Goal: Task Accomplishment & Management: Manage account settings

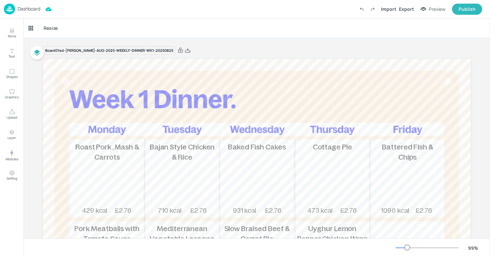
click at [18, 9] on p "Dashboard" at bounding box center [29, 9] width 23 height 5
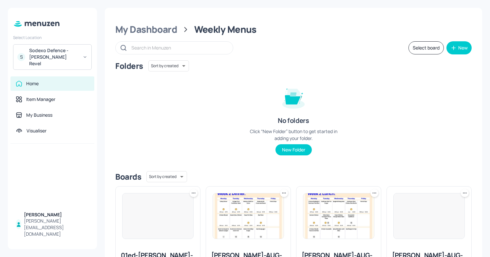
click at [60, 52] on div "Sodexo Defence - [PERSON_NAME] Revel" at bounding box center [53, 57] width 49 height 20
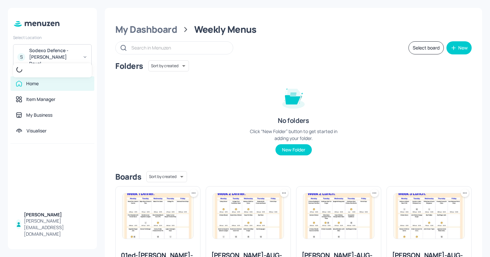
click at [33, 50] on div at bounding box center [245, 128] width 490 height 257
click at [60, 56] on div "Sodexo Defence - [PERSON_NAME] Revel" at bounding box center [53, 57] width 49 height 20
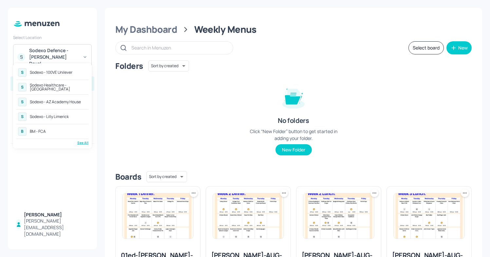
click at [83, 140] on div "See All" at bounding box center [52, 142] width 72 height 5
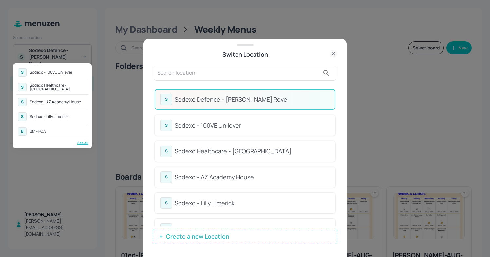
drag, startPoint x: 336, startPoint y: 115, endPoint x: 336, endPoint y: 172, distance: 57.0
click at [336, 172] on div at bounding box center [245, 128] width 490 height 257
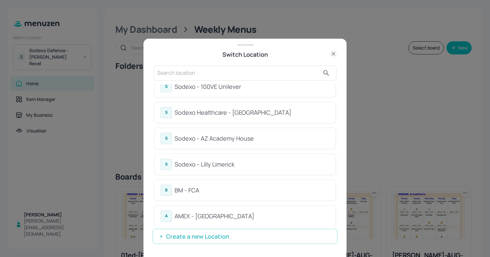
scroll to position [38, 0]
click at [252, 109] on div "Sodexo Healthcare - [GEOGRAPHIC_DATA]" at bounding box center [252, 113] width 155 height 9
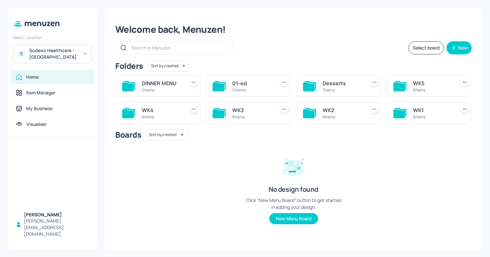
click at [437, 88] on div "8 items" at bounding box center [433, 90] width 40 height 6
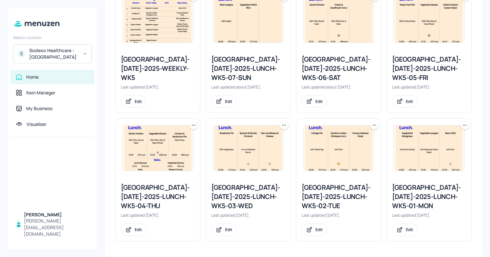
scroll to position [195, 0]
click at [243, 190] on div "[GEOGRAPHIC_DATA]-[DATE]-2025-LUNCH-WK5-03-WED" at bounding box center [248, 197] width 74 height 28
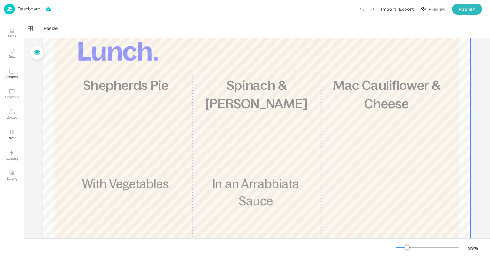
scroll to position [59, 0]
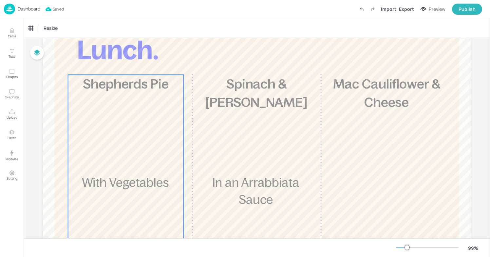
click at [154, 94] on div "£5.85 Shepherds Pie With Vegetables 475 kcal" at bounding box center [126, 194] width 116 height 239
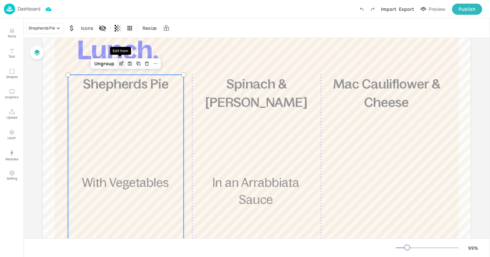
click at [120, 61] on icon "Edit Item" at bounding box center [122, 63] width 6 height 5
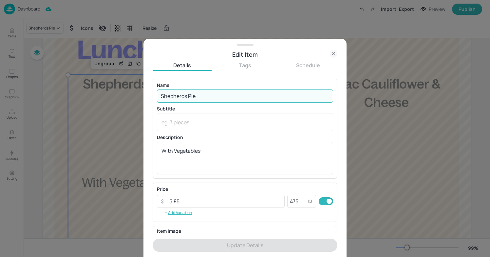
drag, startPoint x: 205, startPoint y: 98, endPoint x: 156, endPoint y: 97, distance: 48.8
click at [156, 97] on div "Name Shepherds Pie ​ Subtitle x ​ Description With Vegetables x ​" at bounding box center [245, 129] width 185 height 100
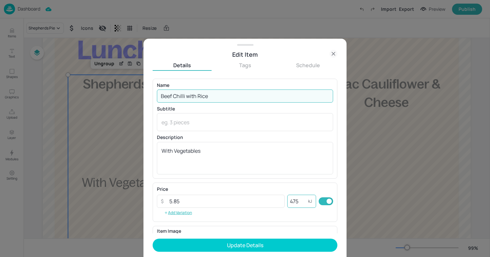
type input "Beef Chilli with Rice"
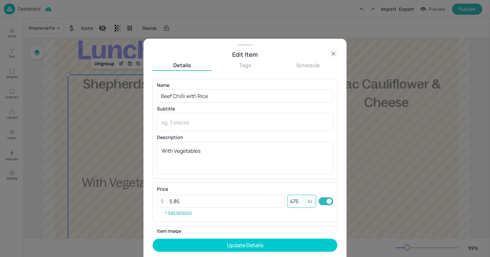
click at [295, 201] on input "475" at bounding box center [297, 201] width 21 height 13
click at [293, 201] on input "475" at bounding box center [297, 201] width 21 height 13
click at [292, 201] on input "475" at bounding box center [297, 201] width 21 height 13
click at [291, 201] on input "475" at bounding box center [297, 201] width 21 height 13
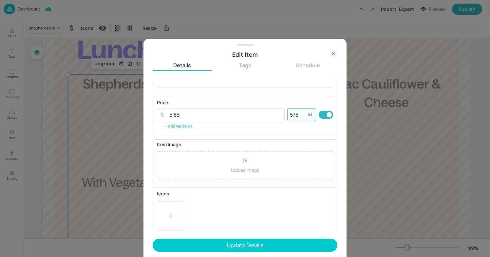
scroll to position [88, 0]
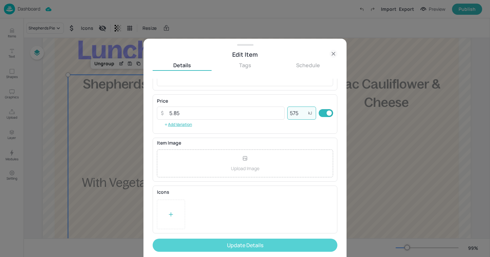
type input "575"
click at [254, 241] on button "Update Details" at bounding box center [245, 244] width 185 height 13
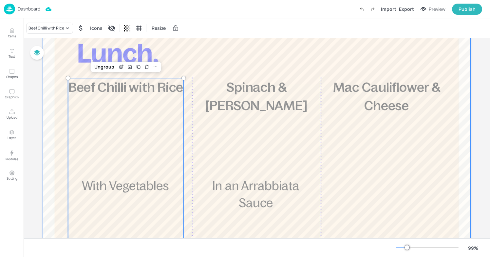
scroll to position [57, 0]
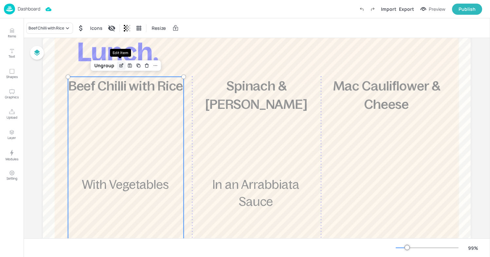
click at [123, 64] on div "Edit Item" at bounding box center [121, 65] width 9 height 9
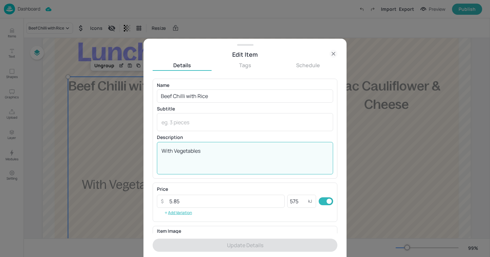
drag, startPoint x: 213, startPoint y: 150, endPoint x: 176, endPoint y: 149, distance: 37.7
click at [176, 149] on textarea "With Vegetables" at bounding box center [244, 158] width 167 height 22
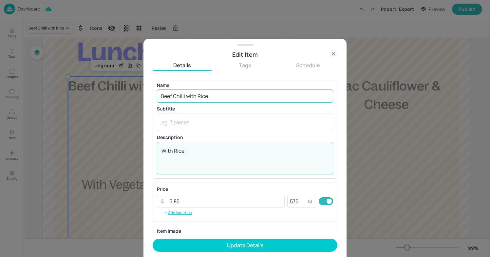
type textarea "With Rice"
click at [217, 97] on input "Beef Chilli with Rice" at bounding box center [245, 95] width 176 height 13
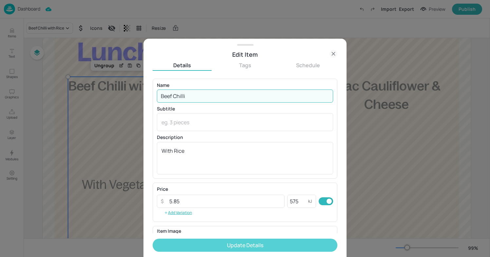
type input "Beef Chilli"
click at [237, 239] on button "Update Details" at bounding box center [245, 244] width 185 height 13
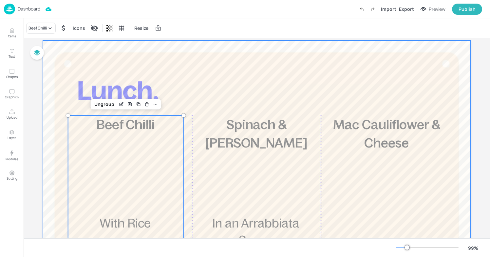
scroll to position [7, 0]
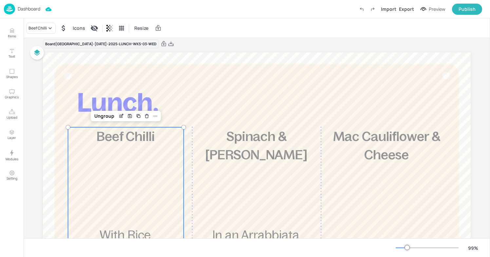
click at [17, 4] on div "Dashboard" at bounding box center [22, 9] width 36 height 11
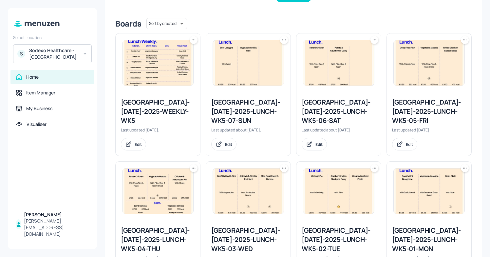
scroll to position [150, 0]
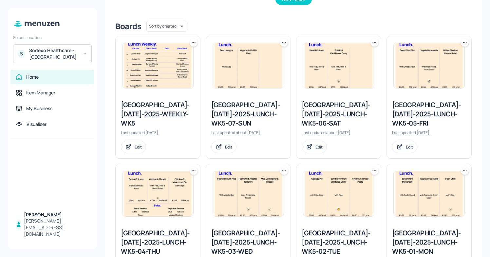
click at [177, 111] on div "Stoke Mandeville-JUL-2025-WEEKLY-WK5" at bounding box center [158, 114] width 74 height 28
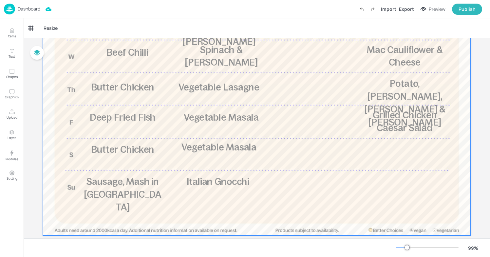
scroll to position [176, 0]
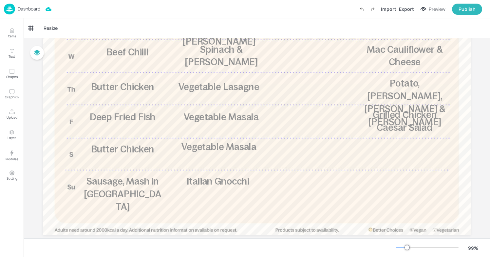
click at [20, 7] on p "Dashboard" at bounding box center [29, 9] width 23 height 5
